Goal: Use online tool/utility: Utilize a website feature to perform a specific function

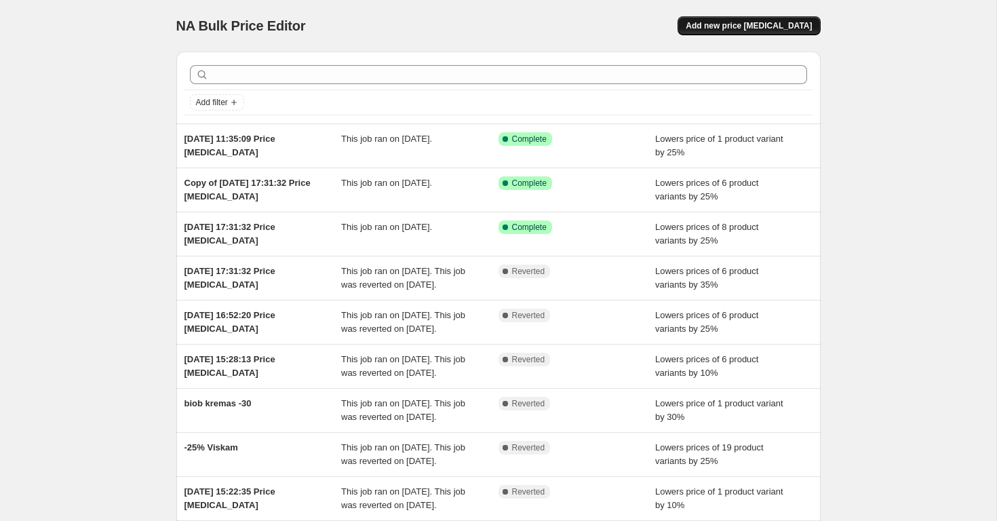
click at [751, 24] on span "Add new price [MEDICAL_DATA]" at bounding box center [749, 25] width 126 height 11
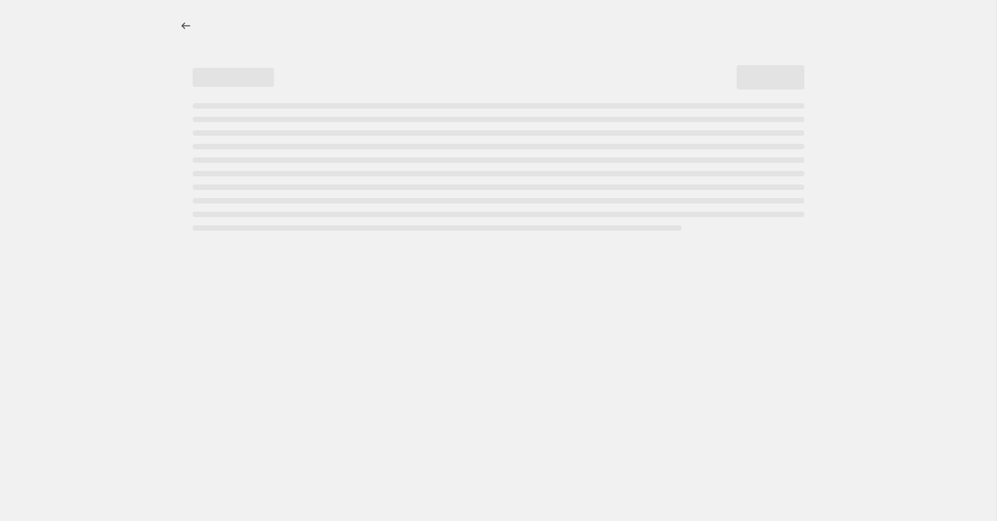
select select "percentage"
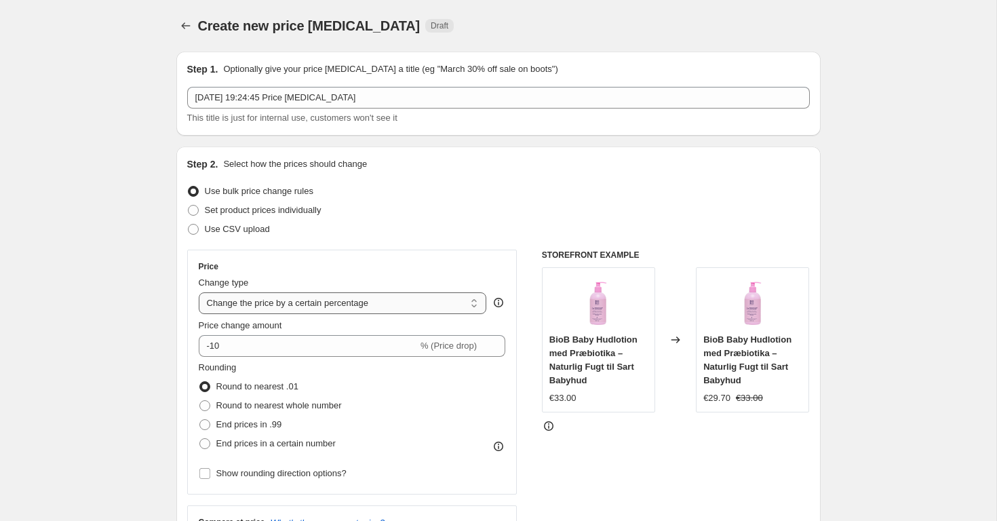
scroll to position [7, 0]
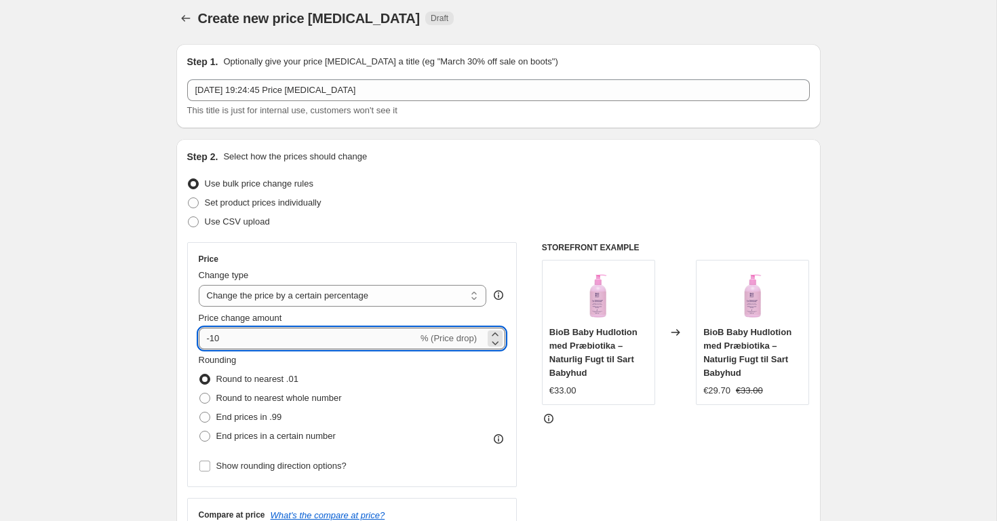
click at [255, 339] on input "-10" at bounding box center [308, 339] width 219 height 22
type input "-1"
type input "-25"
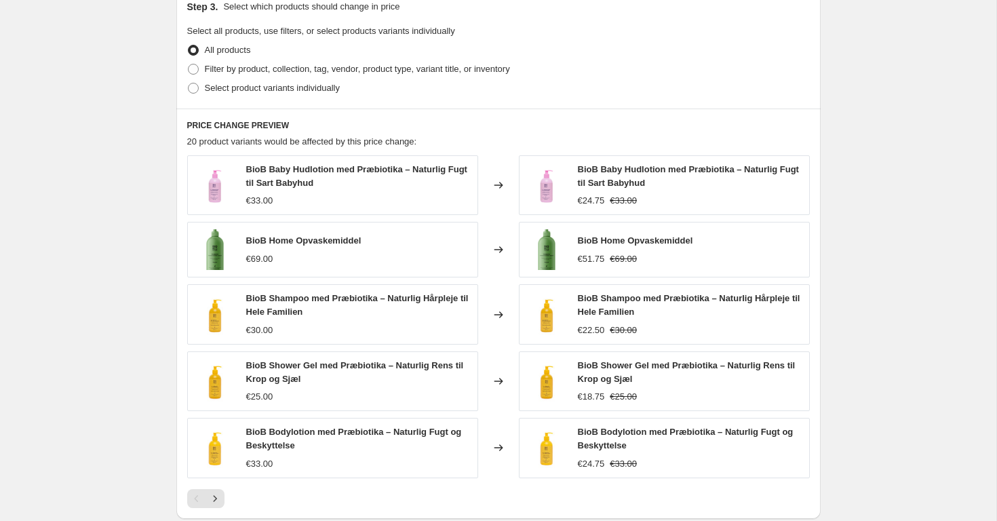
scroll to position [577, 0]
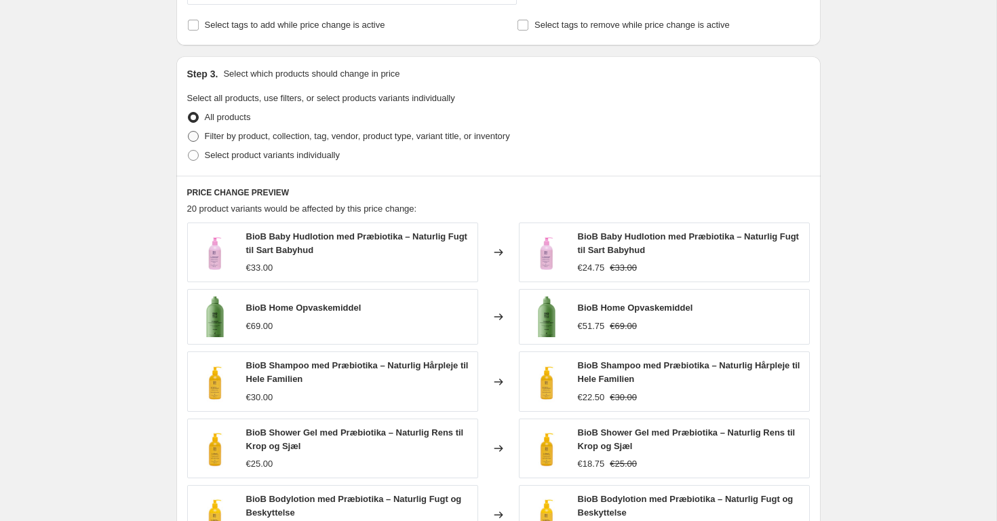
click at [290, 138] on span "Filter by product, collection, tag, vendor, product type, variant title, or inv…" at bounding box center [357, 136] width 305 height 10
click at [189, 132] on input "Filter by product, collection, tag, vendor, product type, variant title, or inv…" at bounding box center [188, 131] width 1 height 1
radio input "true"
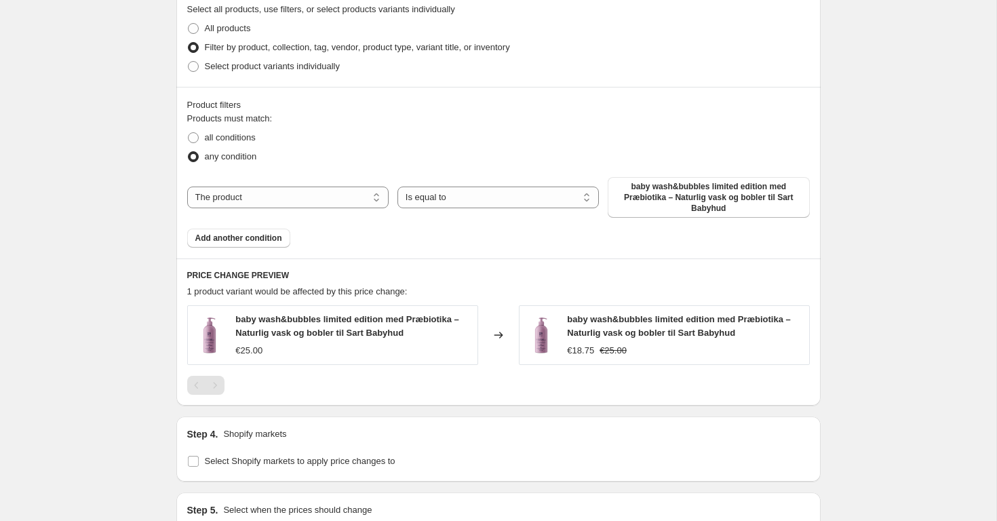
scroll to position [653, 0]
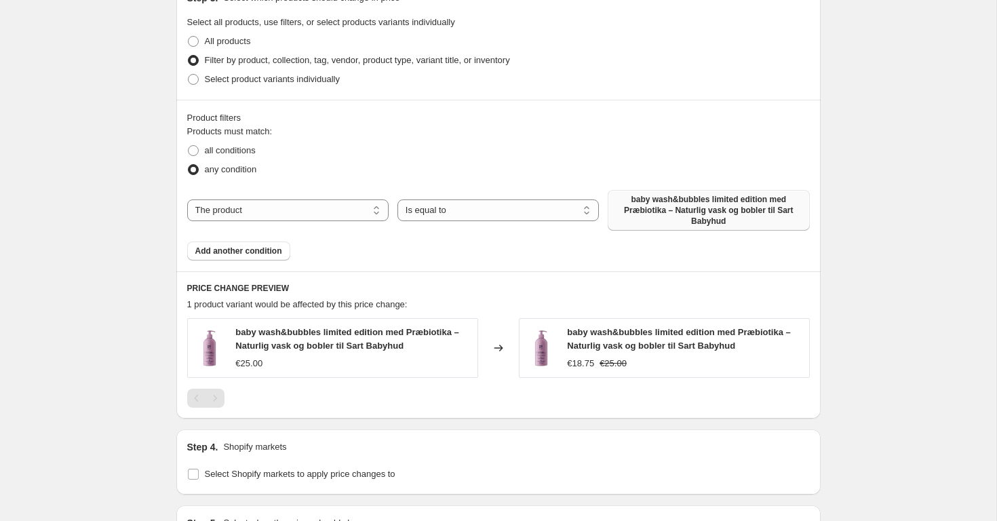
click at [696, 215] on span "baby wash&bubbles limited edition med Præbiotika – Naturlig vask og bobler til …" at bounding box center [708, 210] width 185 height 33
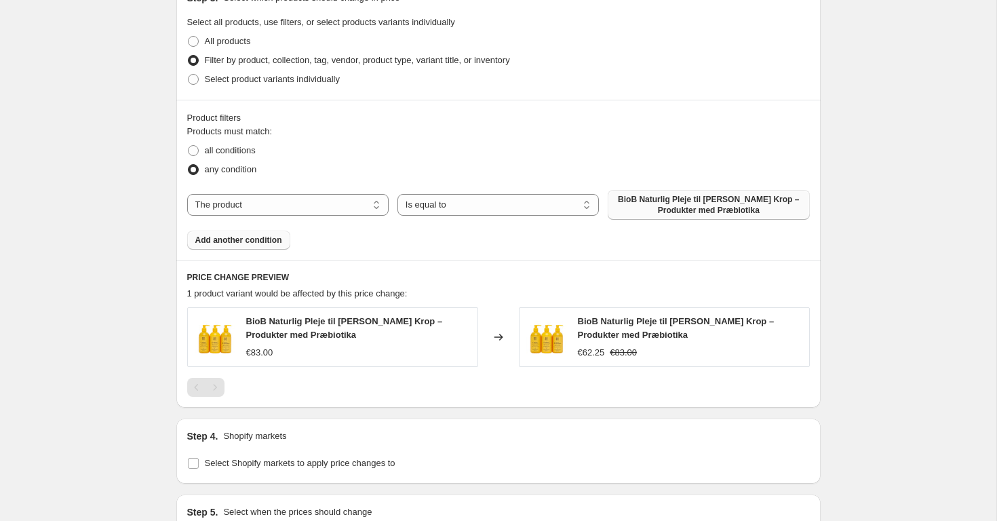
click at [227, 244] on span "Add another condition" at bounding box center [238, 240] width 87 height 11
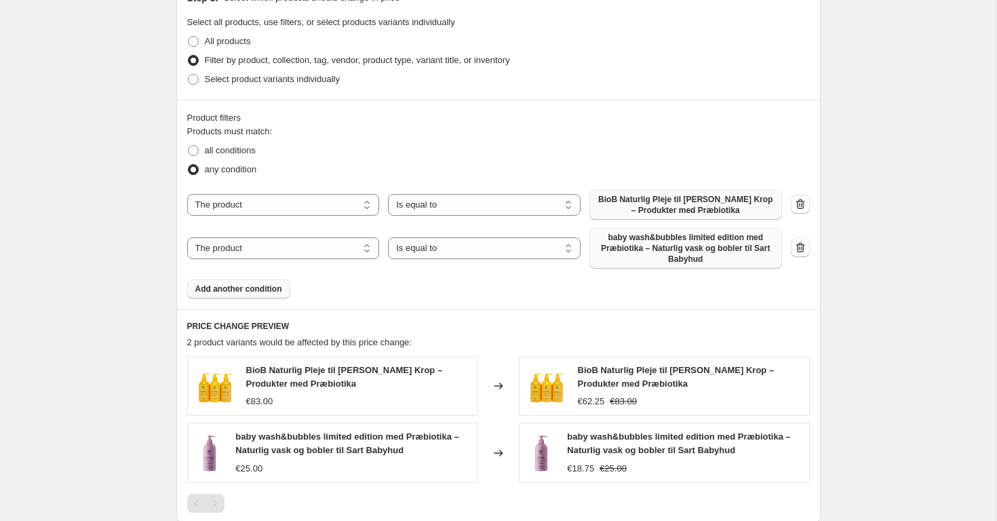
click at [649, 245] on span "baby wash&bubbles limited edition med Præbiotika – Naturlig vask og bobler til …" at bounding box center [686, 248] width 176 height 33
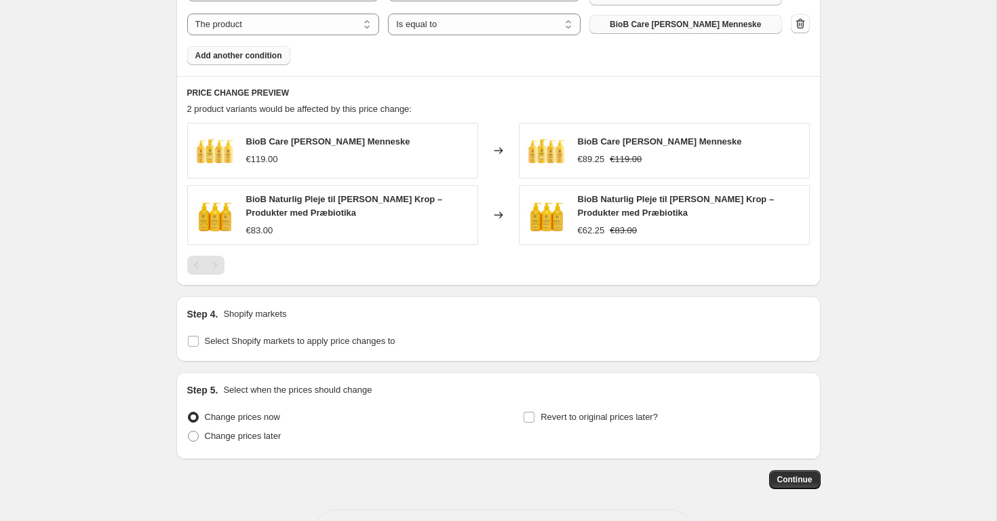
scroll to position [892, 0]
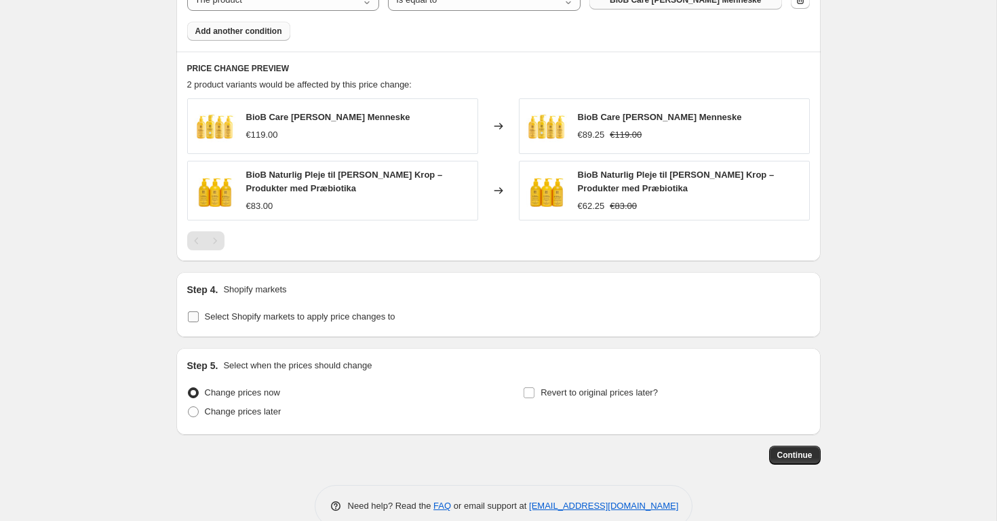
click at [276, 326] on label "Select Shopify markets to apply price changes to" at bounding box center [291, 316] width 208 height 19
click at [199, 322] on input "Select Shopify markets to apply price changes to" at bounding box center [193, 316] width 11 height 11
checkbox input "true"
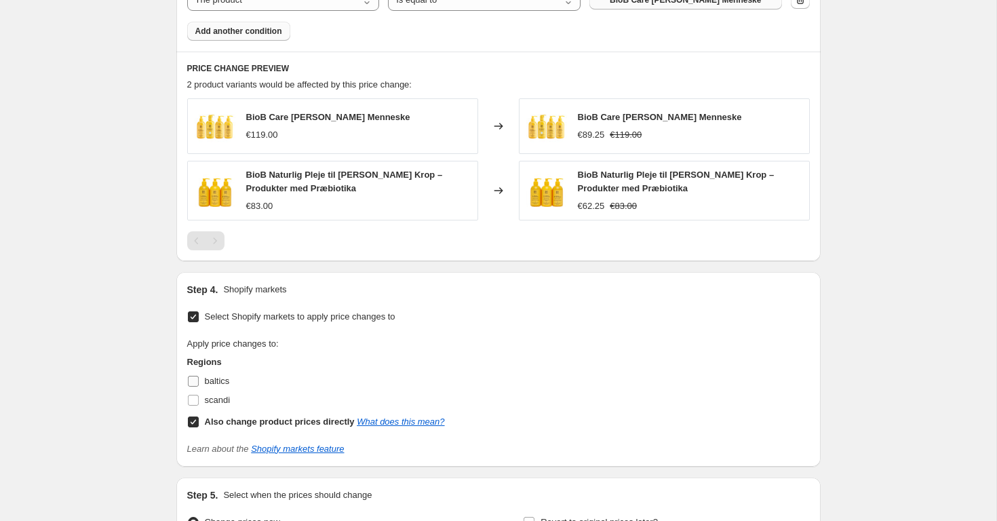
click at [202, 380] on label "baltics" at bounding box center [208, 381] width 43 height 19
click at [199, 380] on input "baltics" at bounding box center [193, 381] width 11 height 11
checkbox input "true"
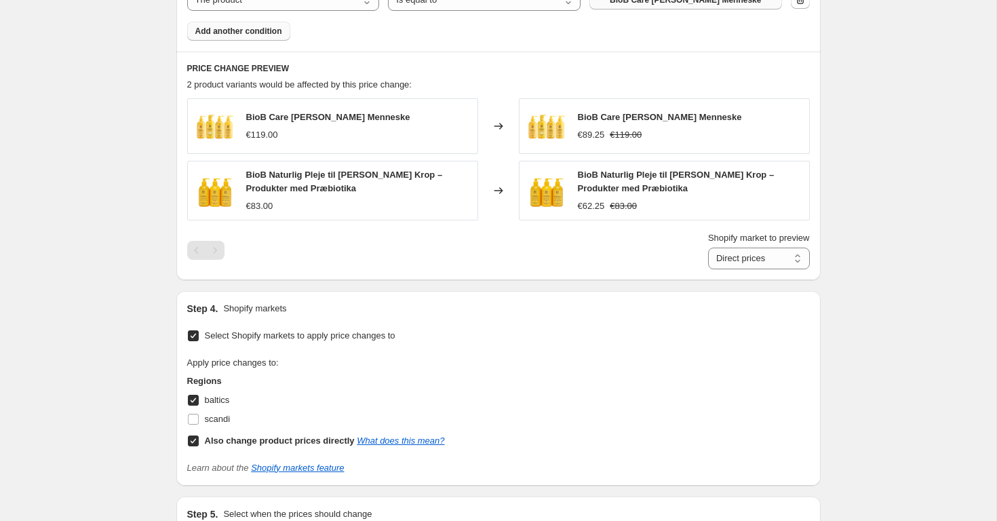
click at [194, 443] on input "Also change product prices directly What does this mean?" at bounding box center [193, 441] width 11 height 11
checkbox input "false"
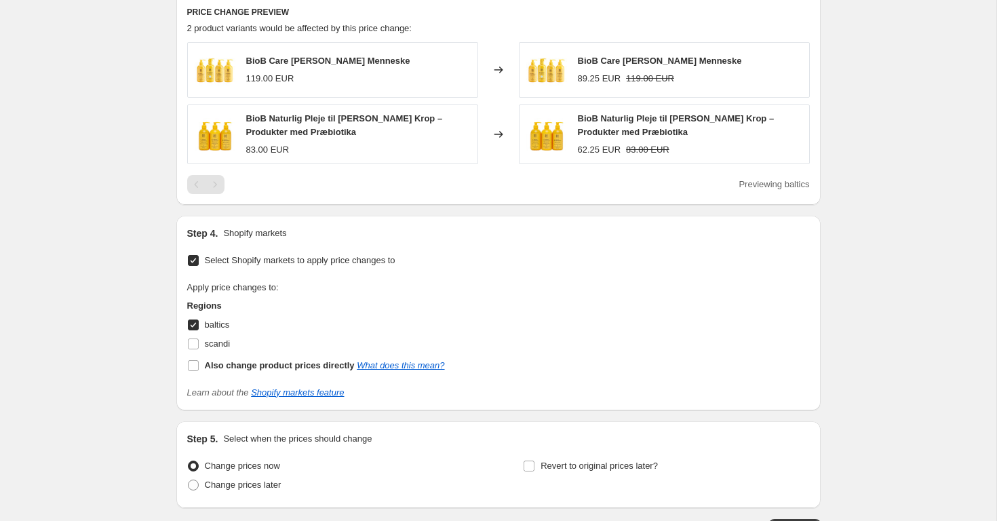
scroll to position [1048, 0]
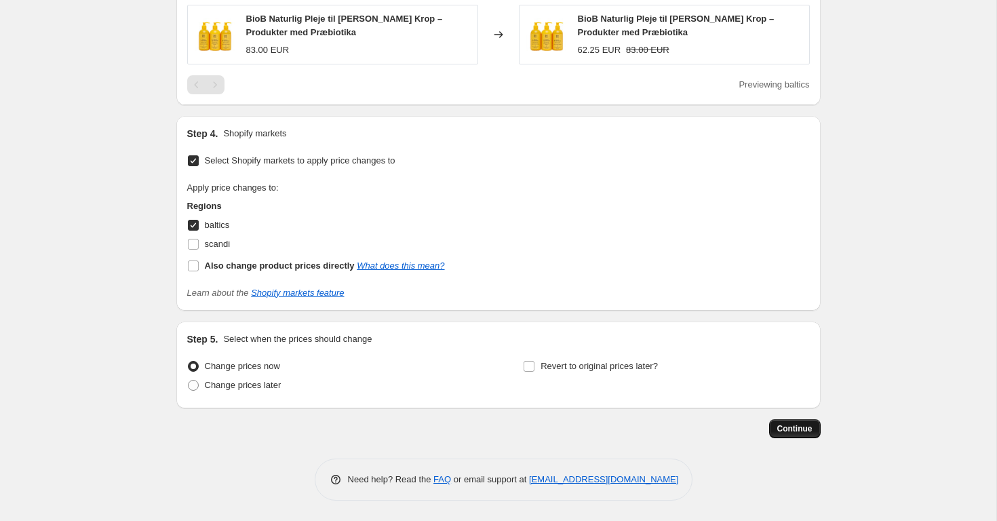
click at [791, 428] on span "Continue" at bounding box center [795, 428] width 35 height 11
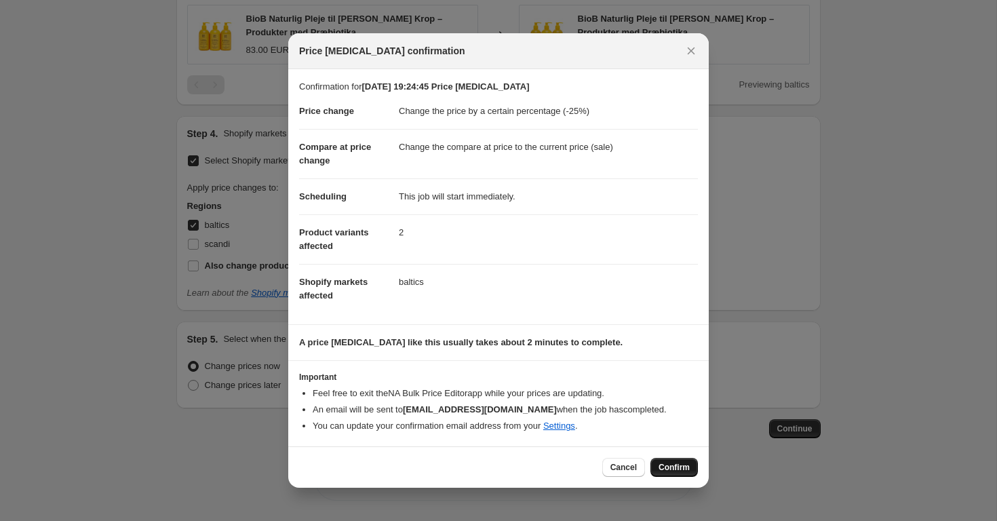
click at [677, 470] on span "Confirm" at bounding box center [674, 467] width 31 height 11
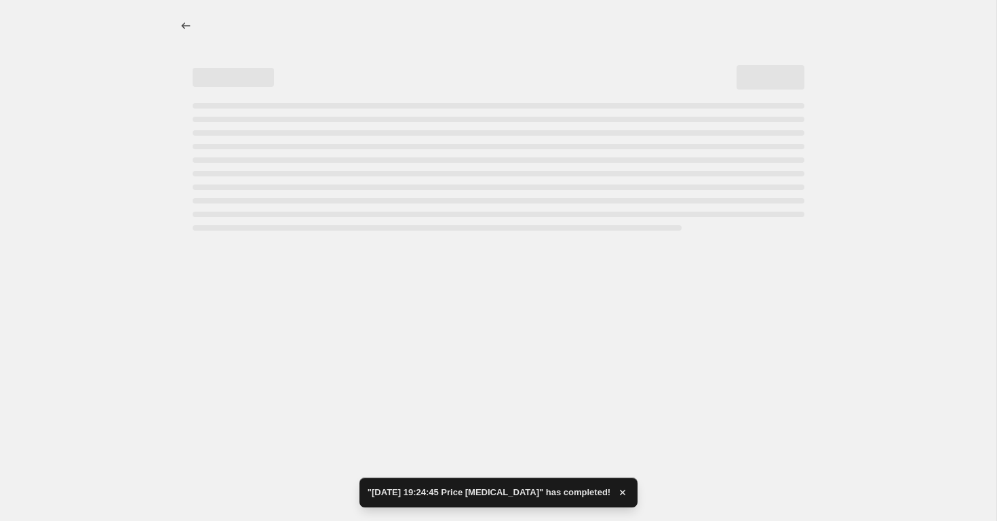
select select "percentage"
